Goal: Task Accomplishment & Management: Complete application form

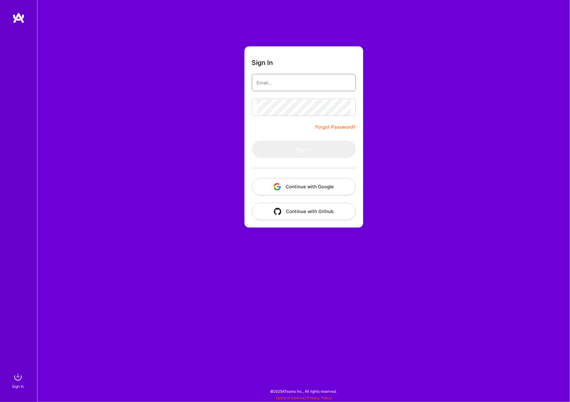
click at [301, 86] on input "email" at bounding box center [304, 83] width 94 height 16
type input "[PERSON_NAME][EMAIL_ADDRESS][PERSON_NAME][DOMAIN_NAME]"
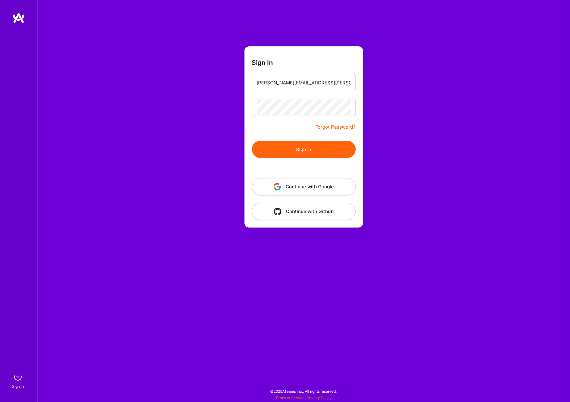
click at [308, 143] on button "Sign In" at bounding box center [304, 149] width 104 height 17
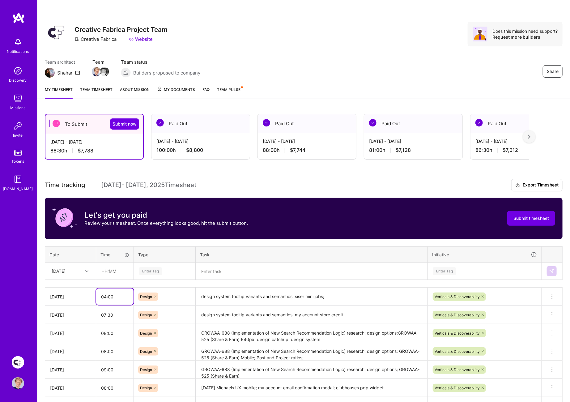
click at [124, 297] on input "04:00" at bounding box center [114, 296] width 37 height 16
type input "05:00"
click at [246, 185] on h3 "Time tracking [DATE] - [DATE] Timesheet Export Timesheet" at bounding box center [303, 185] width 517 height 12
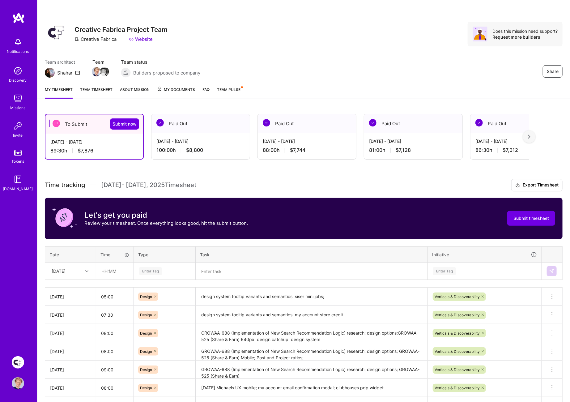
click at [295, 295] on textarea "design system tooltip variants and semantics; siser mini jobs;" at bounding box center [311, 296] width 230 height 17
click at [231, 293] on textarea "design system tooltip variants and semantics; siser mini jobs;" at bounding box center [311, 296] width 230 height 17
click at [295, 294] on textarea "design system tooltip variants and semantics; siser mini jobs;" at bounding box center [311, 296] width 230 height 17
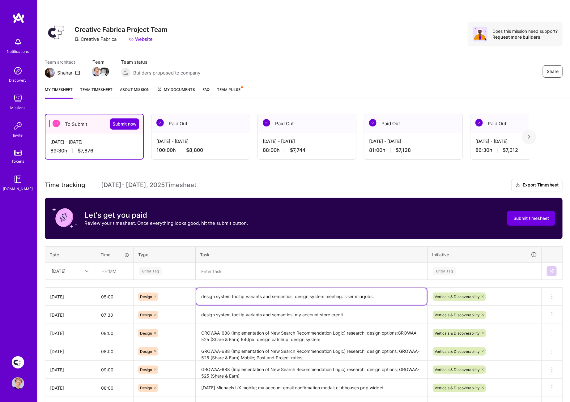
type textarea "design system tooltip variants and semantics; design system meeting. siser mini…"
click at [472, 184] on h3 "Time tracking [DATE] - [DATE] Timesheet Export Timesheet" at bounding box center [303, 185] width 517 height 12
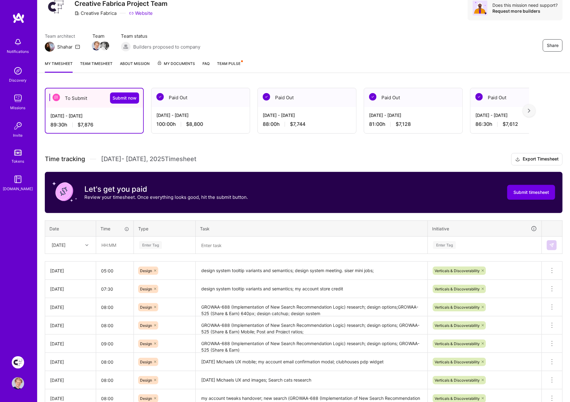
scroll to position [26, 0]
click at [535, 190] on span "Submit timesheet" at bounding box center [531, 192] width 36 height 6
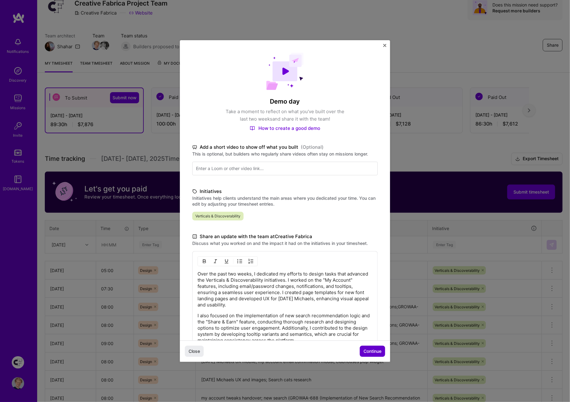
click at [368, 350] on span "Continue" at bounding box center [372, 351] width 18 height 6
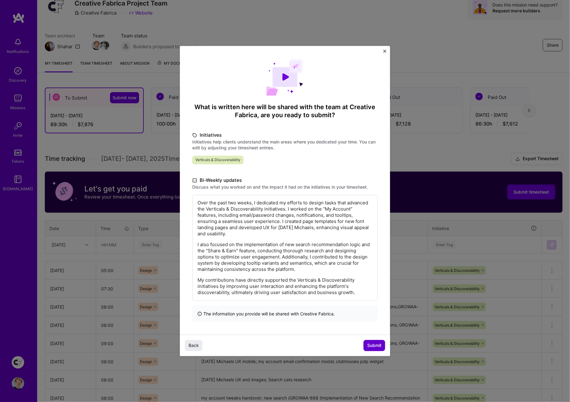
click at [373, 345] on span "Submit" at bounding box center [374, 345] width 14 height 6
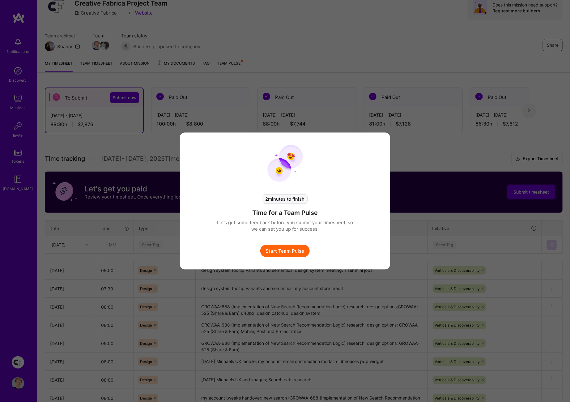
click at [293, 250] on button "Start Team Pulse" at bounding box center [284, 251] width 49 height 12
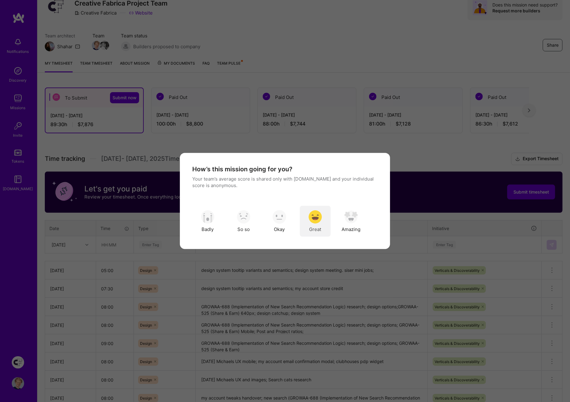
click at [315, 225] on div "Great" at bounding box center [315, 221] width 31 height 31
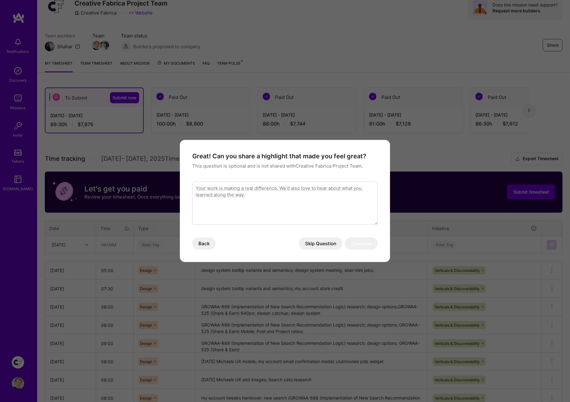
click at [316, 243] on button "Skip Question" at bounding box center [321, 243] width 44 height 12
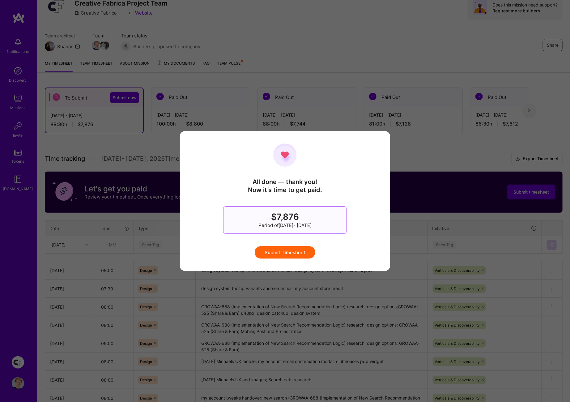
click at [279, 257] on button "Submit Timesheet" at bounding box center [285, 252] width 61 height 12
